Goal: Task Accomplishment & Management: Use online tool/utility

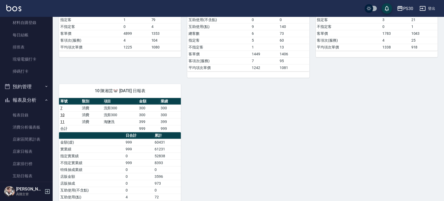
scroll to position [105, 0]
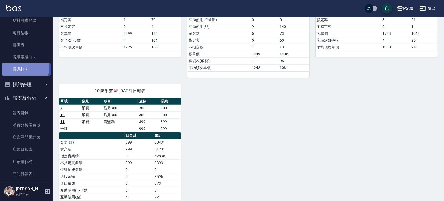
click at [21, 67] on link "掃碼打卡" at bounding box center [26, 69] width 48 height 12
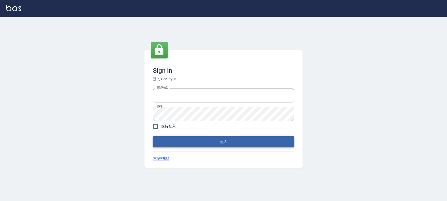
type input "0972392966"
click at [175, 147] on button "登入" at bounding box center [223, 141] width 141 height 11
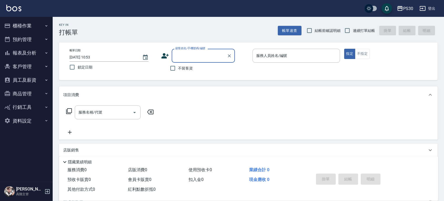
click at [33, 31] on button "櫃檯作業" at bounding box center [26, 26] width 48 height 14
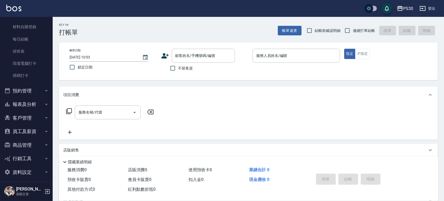
scroll to position [103, 0]
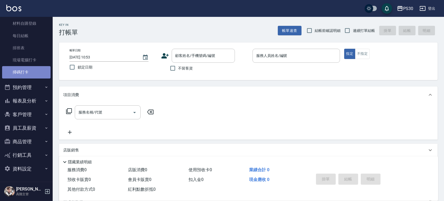
click at [32, 76] on link "掃碼打卡" at bounding box center [26, 72] width 48 height 12
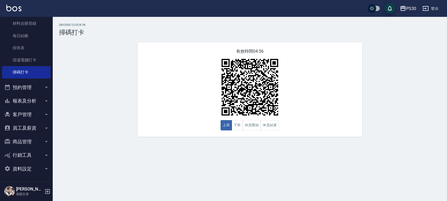
click at [286, 184] on div "QRcode Clock In 掃碼打卡 有效時間 04:56 上班 下班 休息開始 休息結束" at bounding box center [223, 100] width 447 height 201
click at [32, 57] on link "現場電腦打卡" at bounding box center [26, 60] width 48 height 12
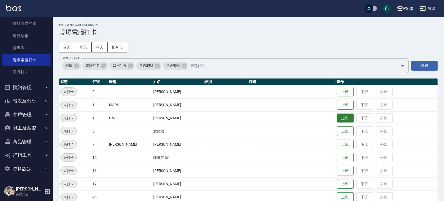
click at [342, 118] on button "上班" at bounding box center [345, 118] width 17 height 9
click at [82, 46] on button "昨天" at bounding box center [83, 47] width 16 height 10
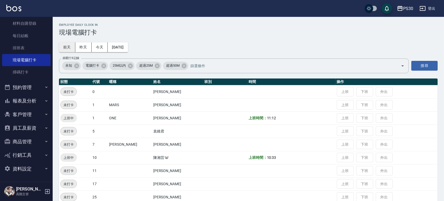
click at [70, 46] on button "前天" at bounding box center [67, 47] width 16 height 10
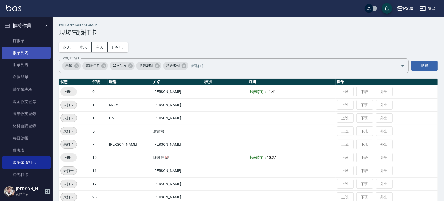
click at [32, 54] on link "帳單列表" at bounding box center [26, 53] width 48 height 12
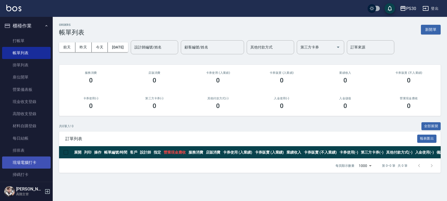
click at [31, 165] on link "現場電腦打卡" at bounding box center [26, 163] width 48 height 12
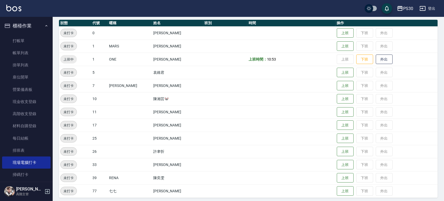
scroll to position [62, 0]
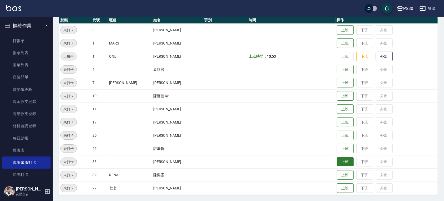
click at [337, 160] on button "上班" at bounding box center [345, 161] width 17 height 9
